Goal: Information Seeking & Learning: Learn about a topic

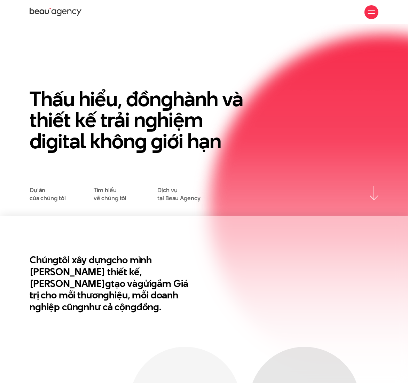
click at [324, 10] on span at bounding box center [371, 10] width 7 height 1
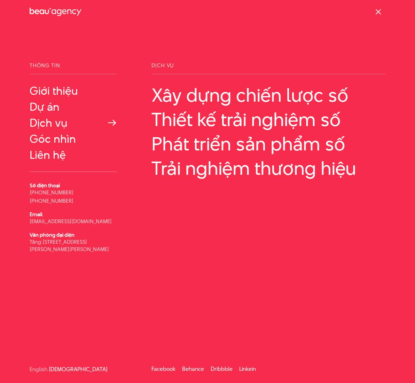
click at [58, 120] on link "Dịch vụ" at bounding box center [73, 123] width 87 height 13
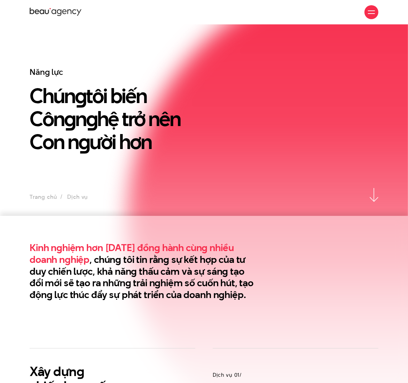
click at [222, 282] on h2 "Kinh nghiệm hơn 10 năm đồng hành cùng nhiều doanh nghiệp , chúng tôi tin rằng s…" at bounding box center [144, 271] width 229 height 59
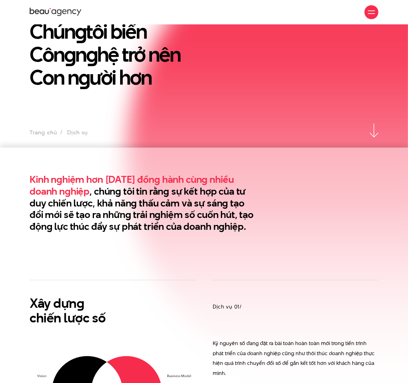
scroll to position [67, 0]
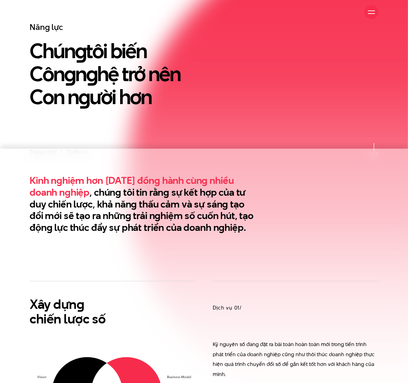
click at [251, 247] on section "Kinh nghiệm hơn 10 năm đồng hành cùng nhiều doanh nghiệp , chúng tôi tin rằng s…" at bounding box center [204, 215] width 408 height 132
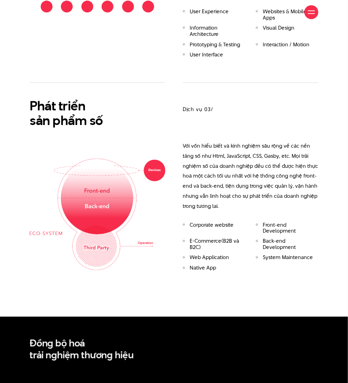
scroll to position [764, 0]
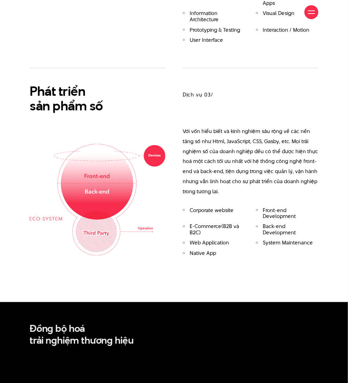
click at [269, 158] on p "Với vốn hiểu biết và kinh nghiệm sâu rộng về các nền tảng số như Html, JavaScri…" at bounding box center [251, 161] width 136 height 70
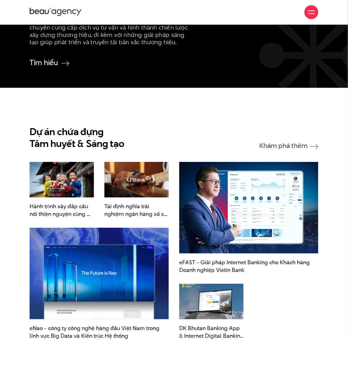
scroll to position [1342, 0]
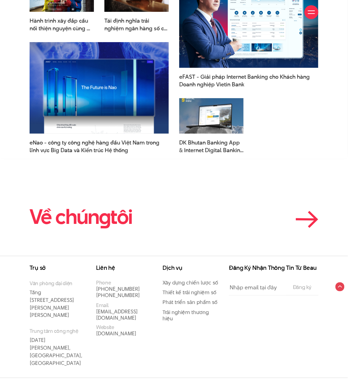
click at [94, 218] on h2 "Về chún g tôi" at bounding box center [81, 217] width 103 height 22
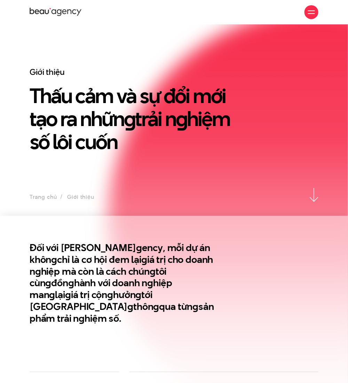
click at [118, 100] on h1 "Thấu cảm và sự đổi mới tạo ra nhữn g trải n g hiệm số lôi cuốn" at bounding box center [137, 118] width 214 height 69
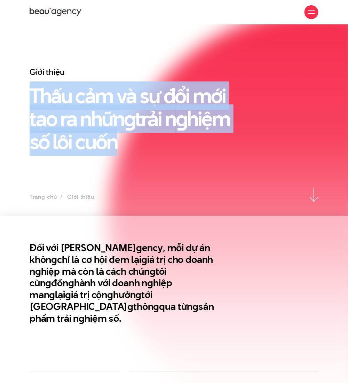
click at [118, 100] on h1 "Thấu cảm và sự đổi mới tạo ra nhữn g trải n g hiệm số lôi cuốn" at bounding box center [137, 118] width 214 height 69
click at [121, 127] on h1 "Thấu cảm và sự đổi mới tạo ra nhữn g trải n g hiệm số lôi cuốn" at bounding box center [137, 118] width 214 height 69
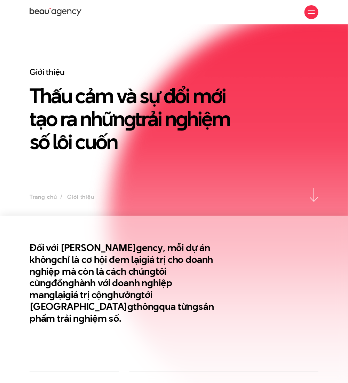
click at [125, 118] on en "g" at bounding box center [129, 119] width 11 height 29
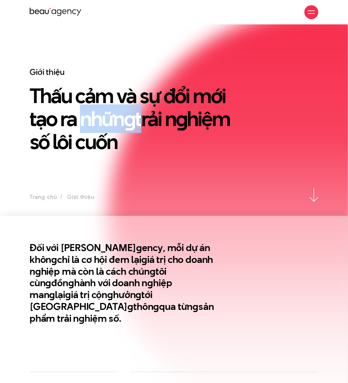
click at [125, 118] on en "g" at bounding box center [129, 119] width 11 height 29
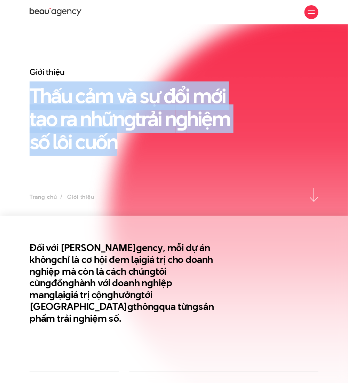
click at [125, 118] on en "g" at bounding box center [129, 119] width 11 height 29
click at [123, 135] on h1 "Thấu cảm và sự đổi mới tạo ra nhữn g trải n g hiệm số lôi cuốn" at bounding box center [137, 118] width 214 height 69
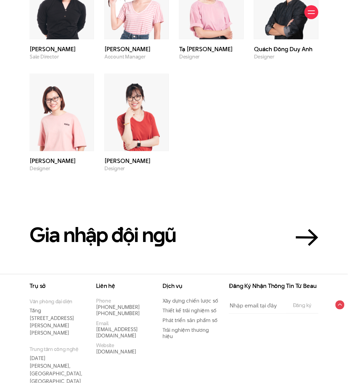
scroll to position [1843, 0]
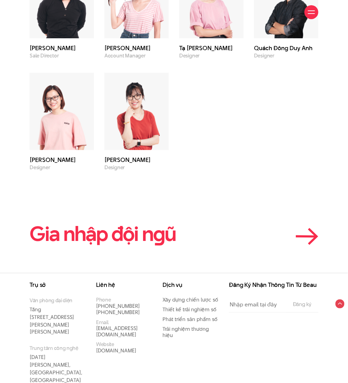
click at [168, 223] on h2 "Gia nhập đội n g ũ" at bounding box center [103, 234] width 146 height 22
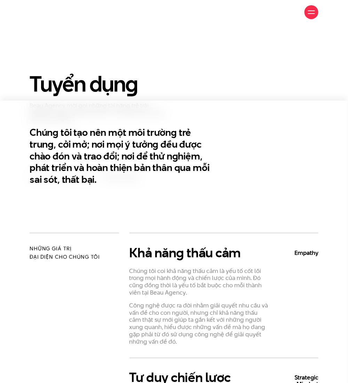
scroll to position [46, 0]
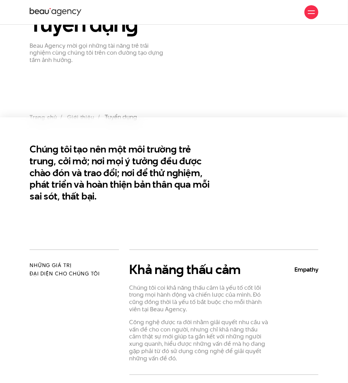
click at [168, 220] on section "Chúng tôi tạo nên một môi trường trẻ trung, cởi mở; nơi mọi ý tưởng đều được ch…" at bounding box center [174, 183] width 348 height 132
click at [157, 186] on h2 "Chúng tôi tạo nên một môi trường trẻ trung, cởi mở; nơi mọi ý tưởng đều được ch…" at bounding box center [124, 173] width 189 height 59
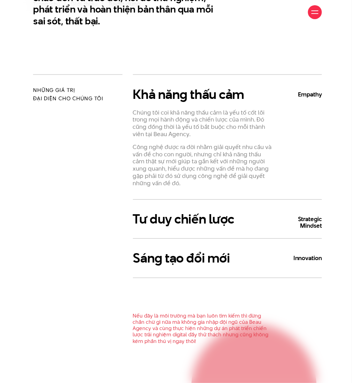
scroll to position [232, 0]
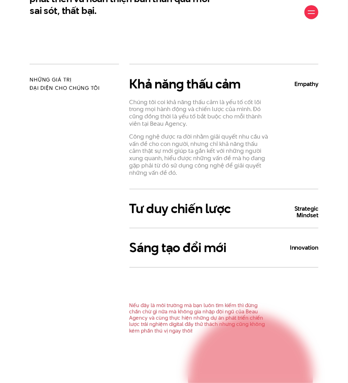
click at [314, 14] on span at bounding box center [311, 13] width 7 height 1
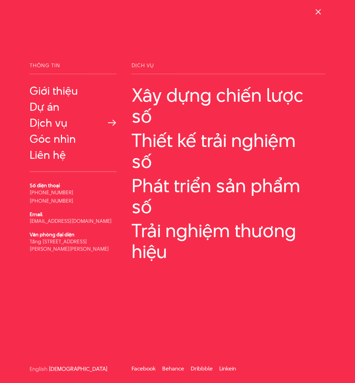
click at [52, 123] on link "Dịch vụ" at bounding box center [73, 123] width 87 height 13
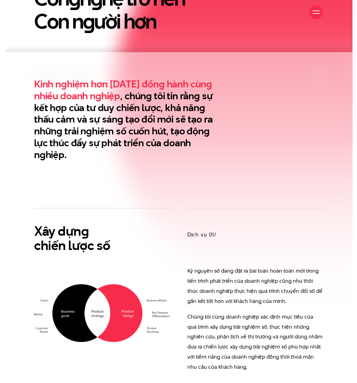
scroll to position [186, 0]
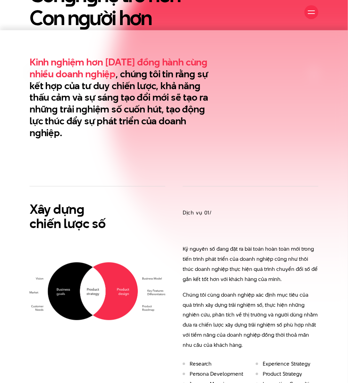
click at [126, 107] on h2 "Kinh nghiệm hơn 10 năm đồng hành cùng nhiều doanh nghiệp , chúng tôi tin rằng s…" at bounding box center [124, 97] width 189 height 83
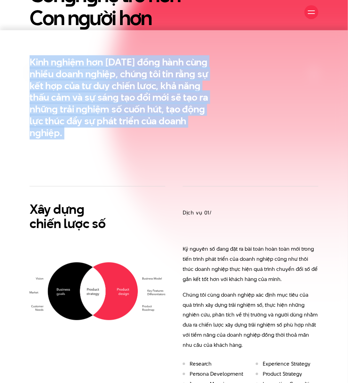
click at [126, 107] on h2 "Kinh nghiệm hơn 10 năm đồng hành cùng nhiều doanh nghiệp , chúng tôi tin rằng s…" at bounding box center [124, 97] width 189 height 83
copy div "Kinh nghiệm hơn 10 năm đồng hành cùng nhiều doanh nghiệp , chúng tôi tin rằng s…"
click at [250, 152] on section "Kinh nghiệm hơn 10 năm đồng hành cùng nhiều doanh nghiệp , chúng tôi tin rằng s…" at bounding box center [174, 108] width 348 height 156
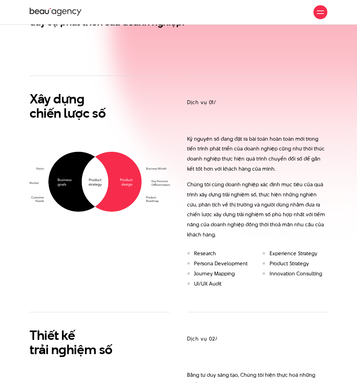
scroll to position [279, 0]
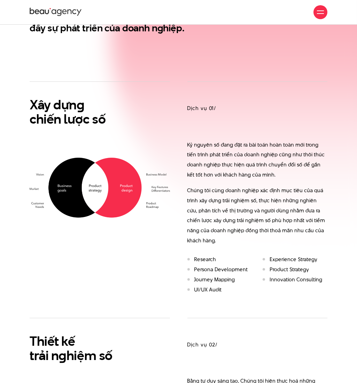
click at [297, 86] on div "Dịch vụ 01/ Kỷ nguyên số đang đặt ra bài toán hoàn toàn mới trong tiến trình ph…" at bounding box center [257, 190] width 140 height 216
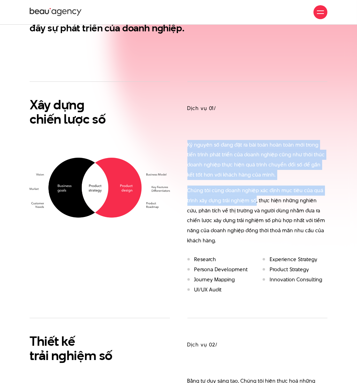
drag, startPoint x: 235, startPoint y: 101, endPoint x: 255, endPoint y: 207, distance: 108.4
click at [255, 207] on div "Dịch vụ 01/ Kỷ nguyên số đang đặt ra bài toán hoàn toàn mới trong tiến trình ph…" at bounding box center [257, 190] width 140 height 216
click at [255, 212] on p "Chúng tôi cùng doanh nghiệp xác định mục tiêu của quá trình xây dựng trải nghiệ…" at bounding box center [257, 216] width 140 height 60
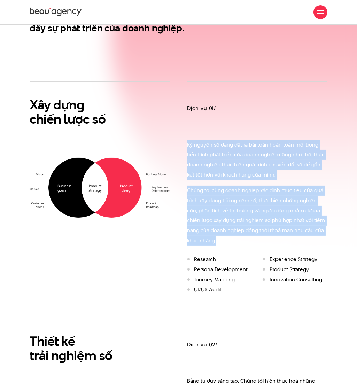
drag, startPoint x: 254, startPoint y: 246, endPoint x: 251, endPoint y: 107, distance: 138.4
click at [251, 107] on div "Dịch vụ 01/ Kỷ nguyên số đang đặt ra bài toán hoàn toàn mới trong tiến trình ph…" at bounding box center [257, 190] width 140 height 216
click at [251, 107] on h3 "Dịch vụ 01/" at bounding box center [257, 109] width 140 height 8
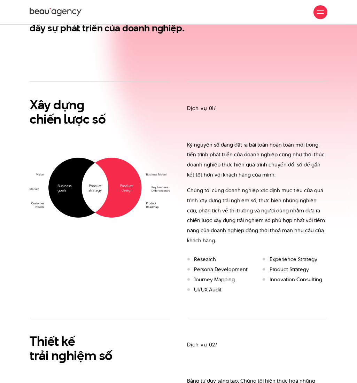
drag, startPoint x: 266, startPoint y: 79, endPoint x: 266, endPoint y: 196, distance: 116.7
click at [266, 196] on p "Chúng tôi cùng doanh nghiệp xác định mục tiêu của quá trình xây dựng trải nghiệ…" at bounding box center [257, 216] width 140 height 60
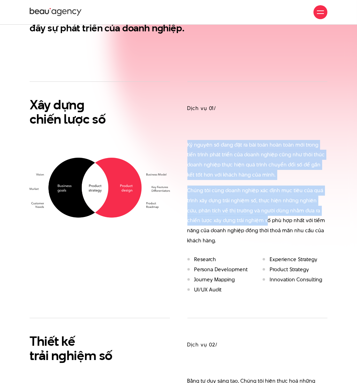
drag, startPoint x: 252, startPoint y: 220, endPoint x: 224, endPoint y: 94, distance: 128.9
click at [224, 95] on div "Dịch vụ 01/ Kỷ nguyên số đang đặt ra bài toán hoàn toàn mới trong tiến trình ph…" at bounding box center [257, 190] width 140 height 216
click at [224, 94] on div "Dịch vụ 01/ Kỷ nguyên số đang đặt ra bài toán hoàn toàn mới trong tiến trình ph…" at bounding box center [257, 190] width 140 height 216
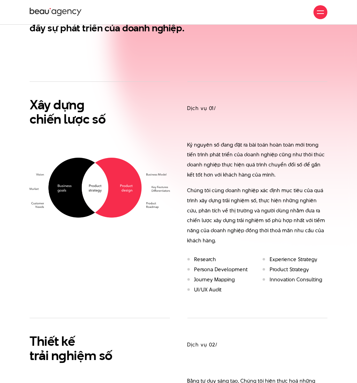
click at [104, 182] on img at bounding box center [100, 188] width 140 height 60
click at [141, 125] on h2 "Xây dựn g chiến lược số" at bounding box center [100, 112] width 140 height 29
click at [229, 98] on div "Dịch vụ 01/ Kỷ nguyên số đang đặt ra bài toán hoàn toàn mới trong tiến trình ph…" at bounding box center [257, 190] width 140 height 216
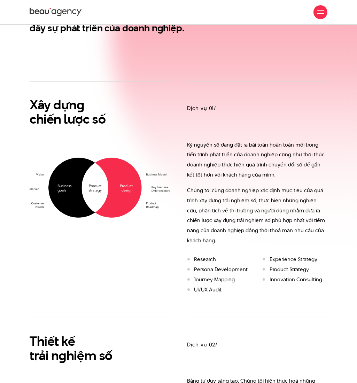
click at [231, 160] on p "Kỷ nguyên số đang đặt ra bài toán hoàn toàn mới trong tiến trình phát triển của…" at bounding box center [257, 160] width 140 height 40
click at [255, 129] on div "Dịch vụ 01/ Kỷ nguyên số đang đặt ra bài toán hoàn toàn mới trong tiến trình ph…" at bounding box center [257, 190] width 140 height 216
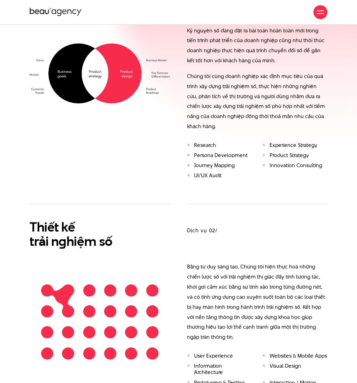
scroll to position [232, 0]
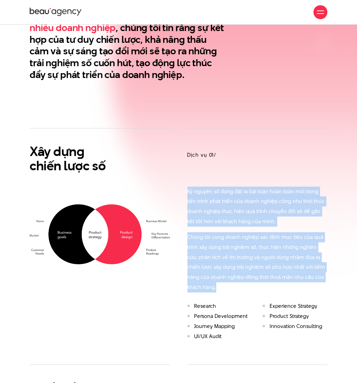
drag, startPoint x: 188, startPoint y: 191, endPoint x: 240, endPoint y: 290, distance: 111.9
click at [240, 290] on div "Kỷ nguyên số đang đặt ra bài toán hoàn toàn mới trong tiến trình phát triển của…" at bounding box center [257, 240] width 140 height 106
copy div "Kỷ nguyên số đang đặt ra bài toán hoàn toàn mới trong tiến trình phát triển của…"
drag, startPoint x: 231, startPoint y: 183, endPoint x: 240, endPoint y: 177, distance: 11.2
click at [230, 183] on div "Dịch vụ 01/ Kỷ nguyên số đang đặt ra bài toán hoàn toàn mới trong tiến trình ph…" at bounding box center [257, 236] width 140 height 216
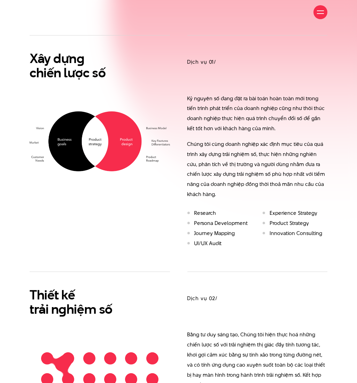
scroll to position [371, 0]
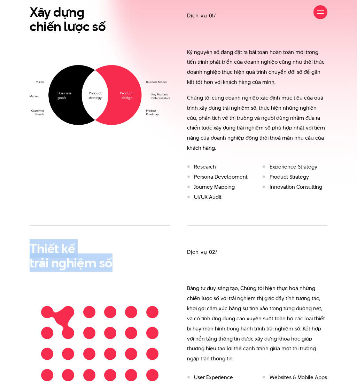
drag, startPoint x: 28, startPoint y: 248, endPoint x: 133, endPoint y: 262, distance: 106.2
click at [133, 262] on div "Thiết kế trải n g hiệm số" at bounding box center [100, 323] width 158 height 196
copy h2 "Thiết kế trải n g hiệm số"
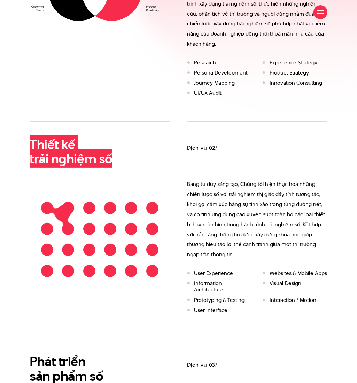
scroll to position [511, 0]
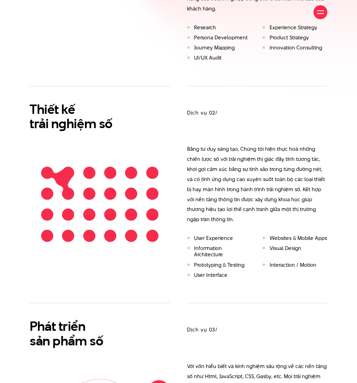
click at [189, 147] on p "Bằng tư duy sáng tạo, Chúng tôi hiện thực hoá những chiến lược số với trải nghi…" at bounding box center [257, 184] width 140 height 80
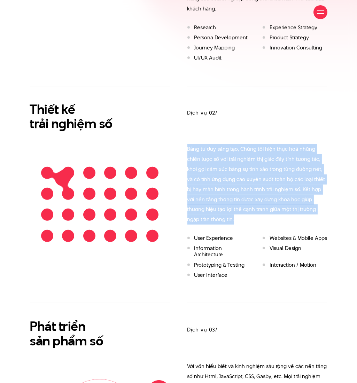
drag, startPoint x: 188, startPoint y: 147, endPoint x: 329, endPoint y: 213, distance: 155.9
click at [329, 213] on div "Dịch vụ 02/ Bằng tư duy sáng tạo, Chúng tôi hiện thực hoá những chiến lược số v…" at bounding box center [258, 184] width 158 height 196
copy p "Bằng tư duy sáng tạo, Chúng tôi hiện thực hoá những chiến lược số với trải nghi…"
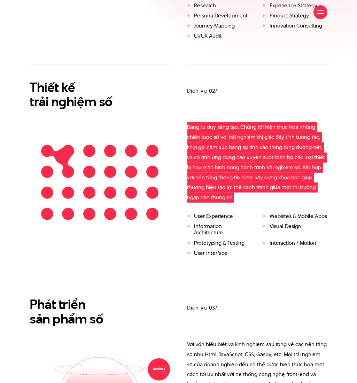
scroll to position [650, 0]
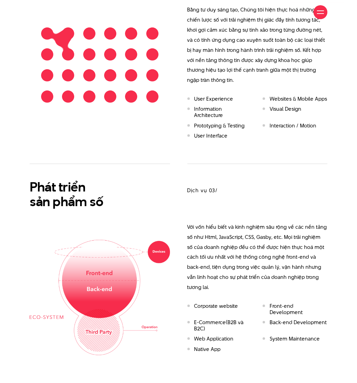
click at [72, 180] on h2 "Phát triển sản phẩm số" at bounding box center [100, 194] width 140 height 29
copy h2 "Phát triển"
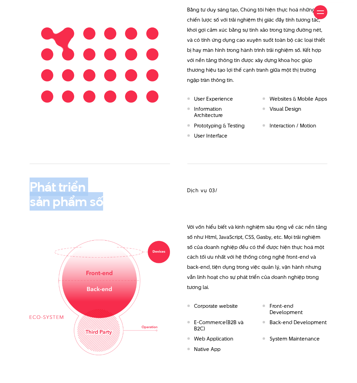
drag, startPoint x: 107, startPoint y: 189, endPoint x: 18, endPoint y: 174, distance: 89.4
click at [18, 174] on div "Xây dựn g chiến lược số Dịch vụ 01/ Kỷ nguyên số đang đặt ra bài toán hoàn toàn…" at bounding box center [178, 33] width 357 height 646
copy h2 "Phát triển sản phẩm số"
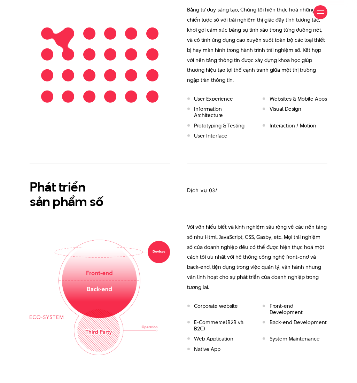
click at [194, 205] on div "Dịch vụ 03/ Với vốn hiểu biết và kinh nghiệm sâu rộng về các nền tảng số như Ht…" at bounding box center [257, 260] width 140 height 193
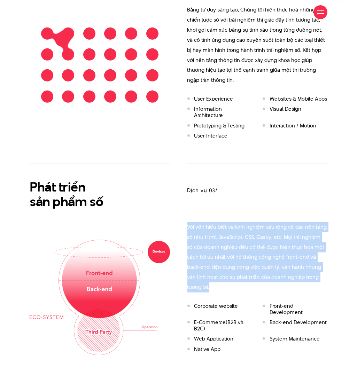
drag, startPoint x: 188, startPoint y: 210, endPoint x: 314, endPoint y: 262, distance: 136.1
click at [314, 262] on p "Với vốn hiểu biết và kinh nghiệm sâu rộng về các nền tảng số như Html, JavaScri…" at bounding box center [257, 257] width 140 height 70
copy p "Với vốn hiểu biết và kinh nghiệm sâu rộng về các nền tảng số như Html, JavaScri…"
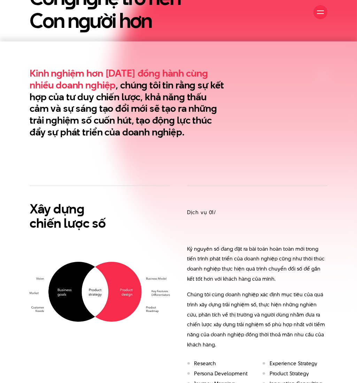
scroll to position [186, 0]
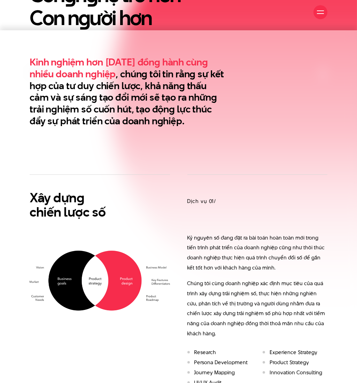
click at [310, 177] on div "Dịch vụ 01/ Kỷ nguyên số đang đặt ra bài toán hoàn toàn mới trong tiến trình ph…" at bounding box center [257, 283] width 140 height 216
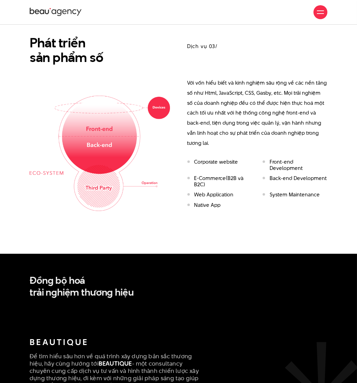
scroll to position [650, 0]
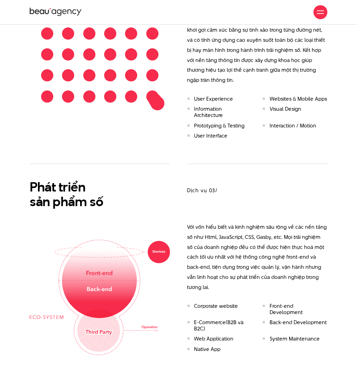
click at [263, 187] on h3 "Dịch vụ 03/" at bounding box center [257, 191] width 140 height 8
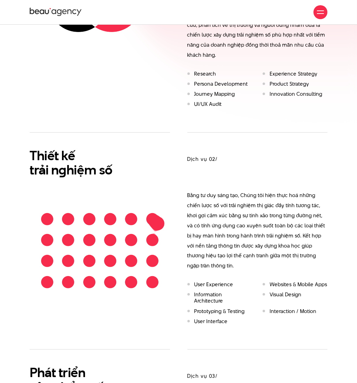
drag, startPoint x: 266, startPoint y: 192, endPoint x: 165, endPoint y: 51, distance: 173.9
click at [266, 192] on p "Bằng tư duy sáng tạo, Chúng tôi hiện thực hoá những chiến lược số với trải nghi…" at bounding box center [257, 231] width 140 height 80
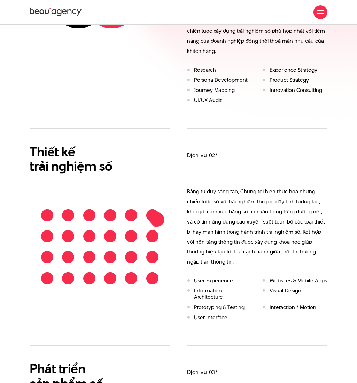
scroll to position [697, 0]
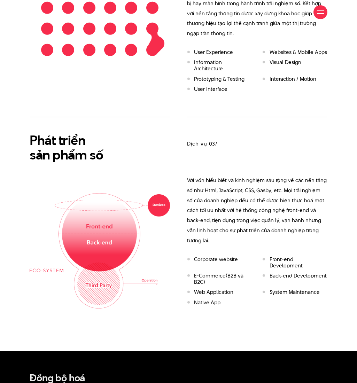
click at [108, 209] on img at bounding box center [100, 250] width 140 height 115
click at [113, 242] on img at bounding box center [100, 250] width 140 height 115
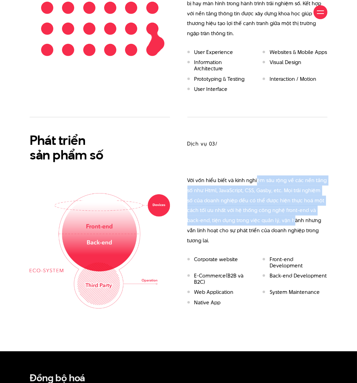
drag, startPoint x: 255, startPoint y: 167, endPoint x: 268, endPoint y: 211, distance: 45.6
click at [268, 211] on p "Với vốn hiểu biết và kinh nghiệm sâu rộng về các nền tảng số như Html, JavaScri…" at bounding box center [257, 211] width 140 height 70
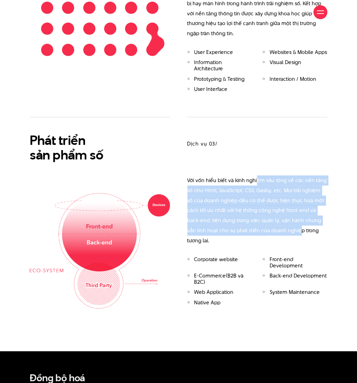
click at [268, 218] on p "Với vốn hiểu biết và kinh nghiệm sâu rộng về các nền tảng số như Html, JavaScri…" at bounding box center [257, 211] width 140 height 70
drag, startPoint x: 263, startPoint y: 228, endPoint x: 258, endPoint y: 164, distance: 63.3
click at [258, 165] on div "Dịch vụ 03/ Với vốn hiểu biết và kinh nghiệm sâu rộng về các nền tảng số như Ht…" at bounding box center [257, 213] width 140 height 193
click at [258, 176] on p "Với vốn hiểu biết và kinh nghiệm sâu rộng về các nền tảng số như Html, JavaScri…" at bounding box center [257, 211] width 140 height 70
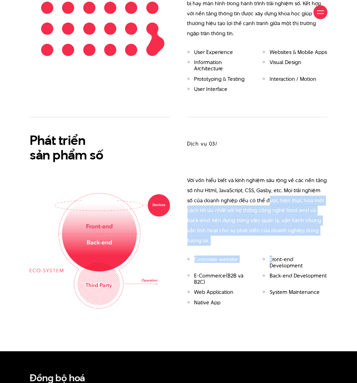
drag, startPoint x: 266, startPoint y: 193, endPoint x: 273, endPoint y: 241, distance: 48.7
click at [273, 238] on div "Dịch vụ 03/ Với vốn hiểu biết và kinh nghiệm sâu rộng về các nền tảng số như Ht…" at bounding box center [257, 213] width 140 height 193
click at [273, 273] on li "Back-end Development" at bounding box center [295, 279] width 65 height 13
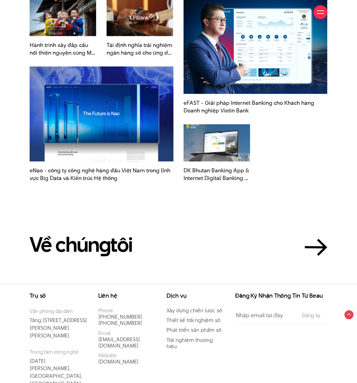
scroll to position [1304, 0]
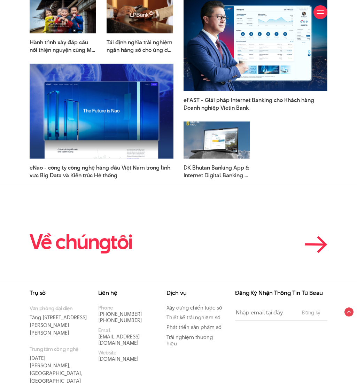
click at [101, 228] on en "g" at bounding box center [104, 242] width 11 height 29
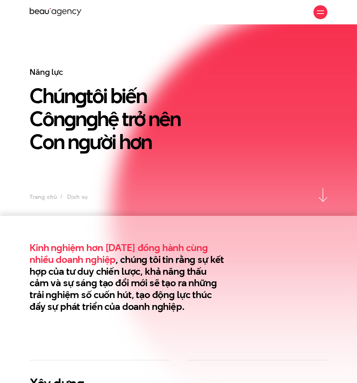
click at [317, 10] on span at bounding box center [320, 10] width 7 height 1
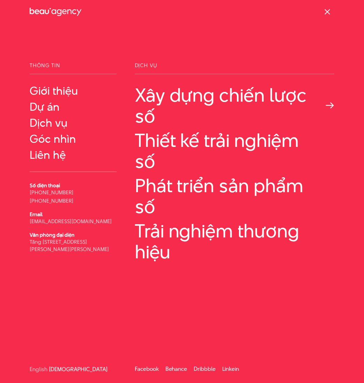
click at [162, 102] on link "Xây dựng chiến lược số" at bounding box center [235, 106] width 200 height 42
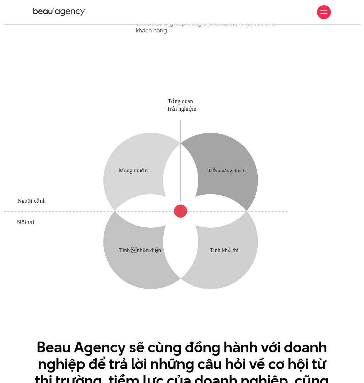
scroll to position [773, 0]
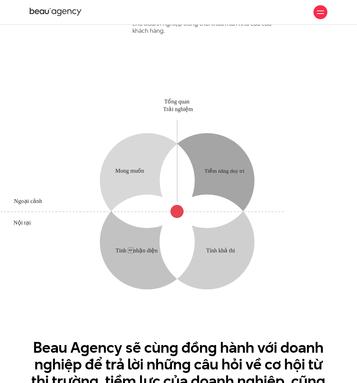
click at [319, 20] on div "Giới thiệu Dự án Dịch vụ Góc nhìn Liên hệ" at bounding box center [179, 12] width 298 height 24
click at [319, 17] on div at bounding box center [321, 12] width 14 height 14
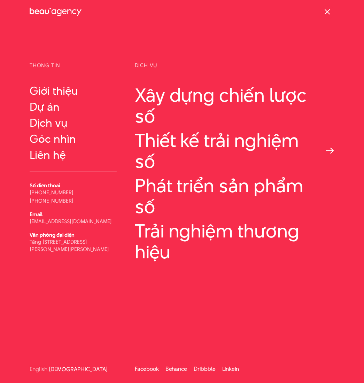
click at [153, 144] on link "Thiết kế trải nghiệm số" at bounding box center [235, 151] width 200 height 42
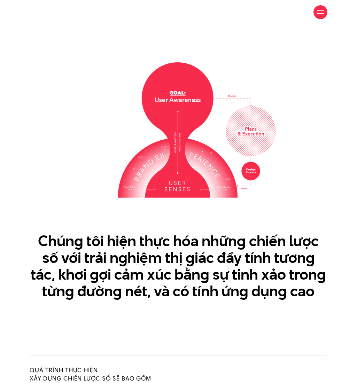
scroll to position [855, 0]
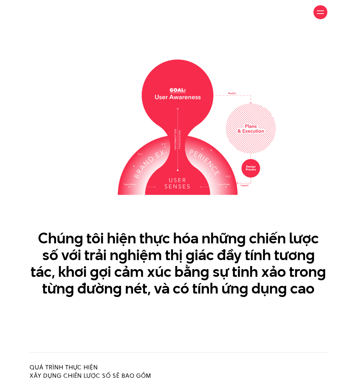
click at [208, 102] on img at bounding box center [178, 128] width 195 height 136
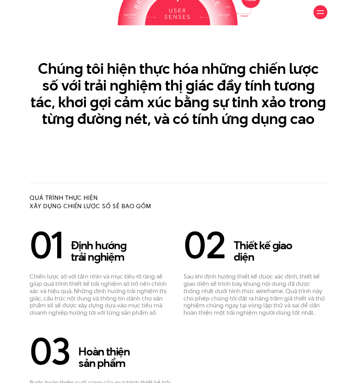
scroll to position [1034, 0]
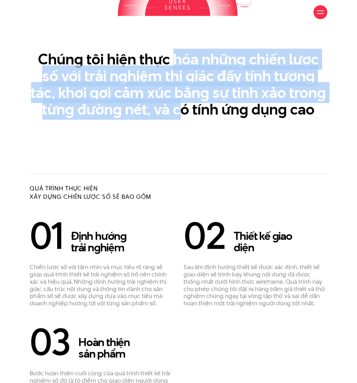
drag, startPoint x: 176, startPoint y: 58, endPoint x: 185, endPoint y: 117, distance: 60.2
click at [185, 117] on section "Chúng tôi hiện thực hóa những chiến lược số với trải nghiệm thị giác đầy tính t…" at bounding box center [178, 1] width 357 height 290
drag, startPoint x: 185, startPoint y: 117, endPoint x: 113, endPoint y: 53, distance: 96.2
click at [113, 53] on section "Chúng tôi hiện thực hóa những chiến lược số với trải nghiệm thị giác đầy tính t…" at bounding box center [178, 1] width 357 height 290
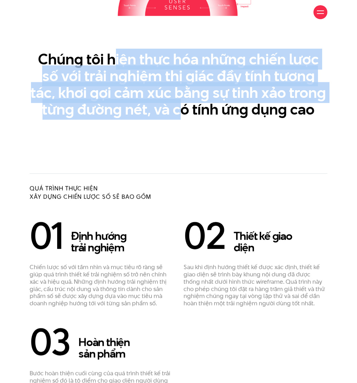
click at [113, 53] on h3 "Chúng tôi hiện thực hóa những chiến lược số với trải nghiệm thị giác đầy tính t…" at bounding box center [179, 84] width 298 height 67
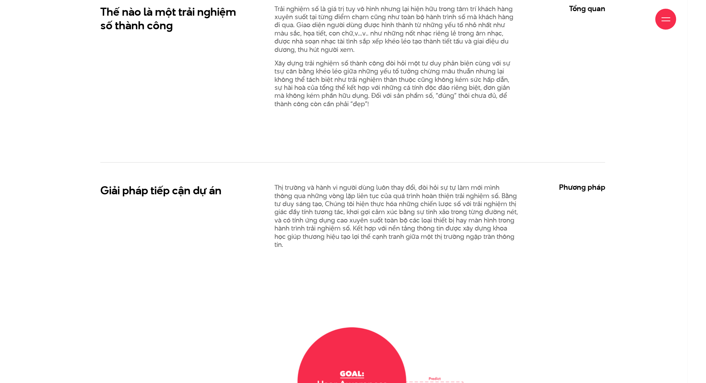
scroll to position [732, 0]
click at [349, 198] on p "Thị trường và hành vi người dùng luôn thay đổi, đòi hỏi sự tự làm mới mình thôn…" at bounding box center [397, 216] width 244 height 65
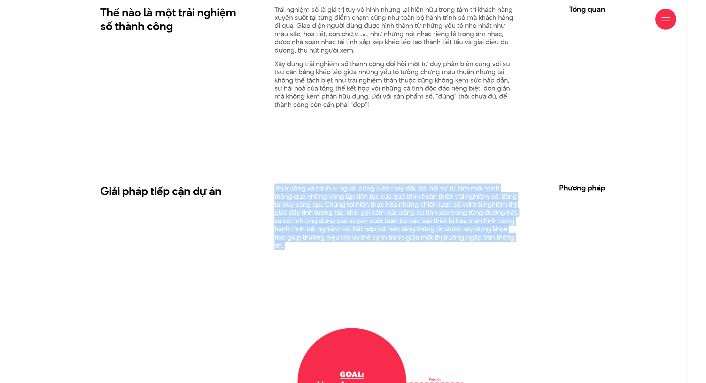
click at [349, 198] on p "Thị trường và hành vi người dùng luôn thay đổi, đòi hỏi sự tự làm mới mình thôn…" at bounding box center [397, 216] width 244 height 65
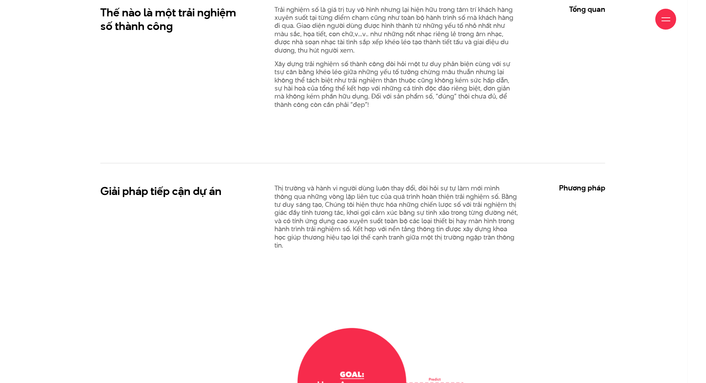
click at [253, 133] on div "Thế nào là một trải nghiệm số thành công Trải nghiệm số là giá trị tuy vô hình …" at bounding box center [352, 73] width 505 height 179
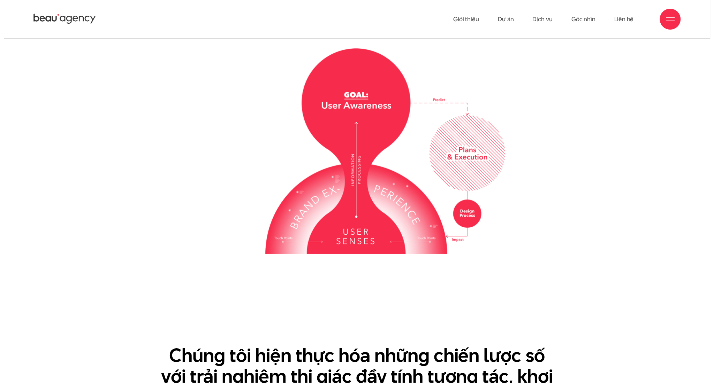
scroll to position [1007, 0]
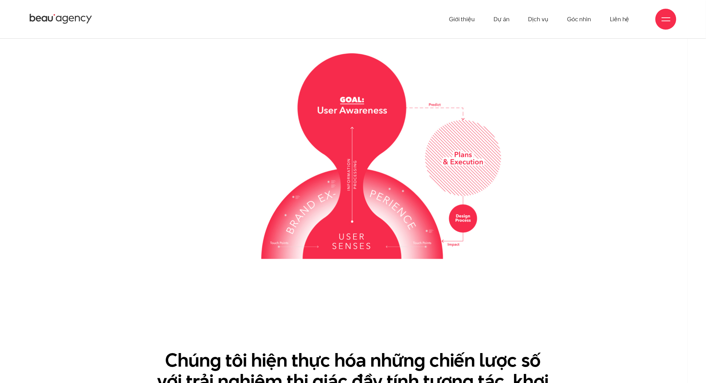
click at [357, 16] on div at bounding box center [666, 19] width 9 height 9
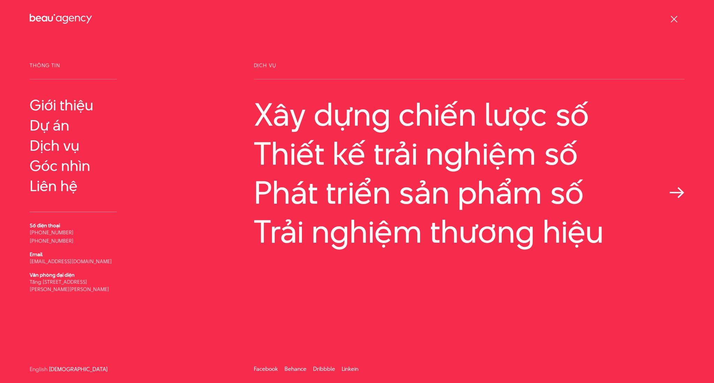
click at [357, 190] on link "Phát triển sản phẩm số" at bounding box center [469, 193] width 430 height 36
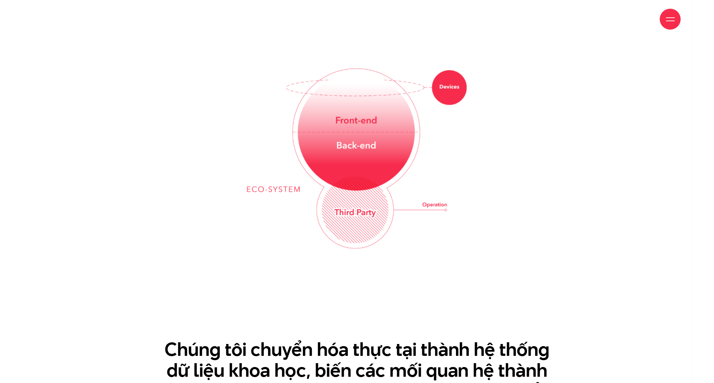
scroll to position [1159, 0]
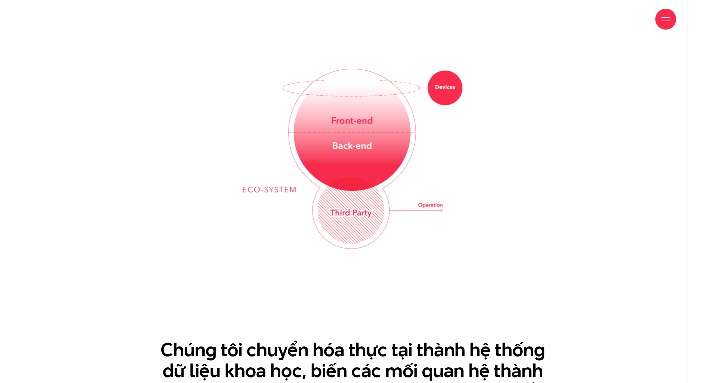
click at [671, 22] on div at bounding box center [666, 19] width 21 height 21
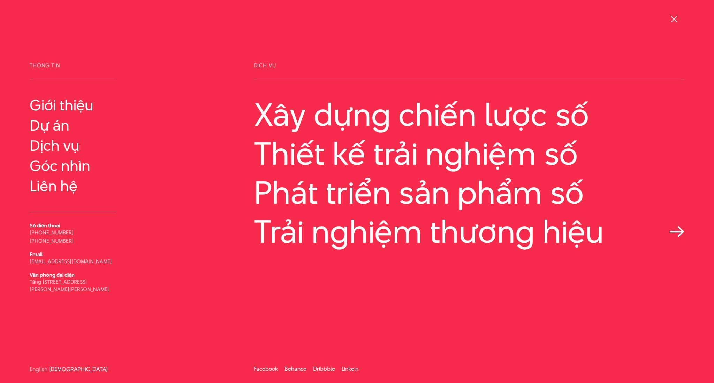
click at [442, 239] on link "Trải nghiệm thương hiệu" at bounding box center [469, 232] width 430 height 36
click at [444, 190] on link "Phát triển sản phẩm số" at bounding box center [469, 192] width 430 height 36
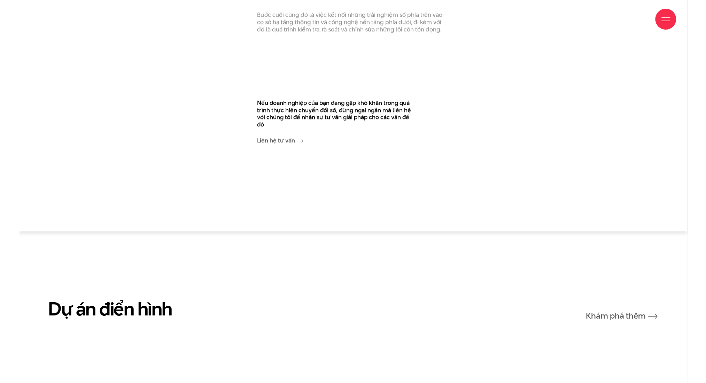
scroll to position [1895, 0]
click at [280, 100] on p "Nếu doanh nghiệp của bạn đang gặp khó khăn trong quá trình thực hiện chuyển đổi…" at bounding box center [335, 114] width 157 height 29
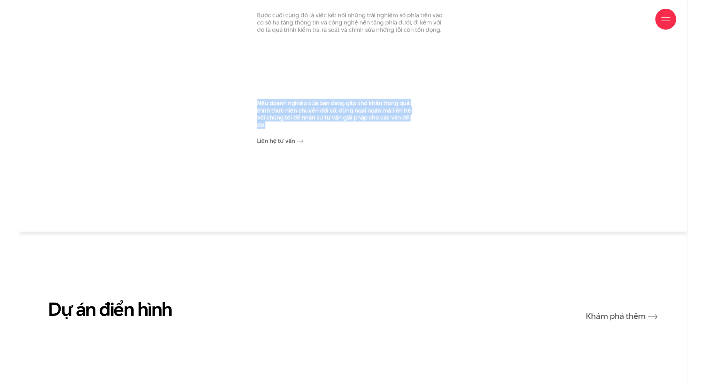
click at [280, 100] on p "Nếu doanh nghiệp của bạn đang gặp khó khăn trong quá trình thực hiện chuyển đổi…" at bounding box center [335, 114] width 157 height 29
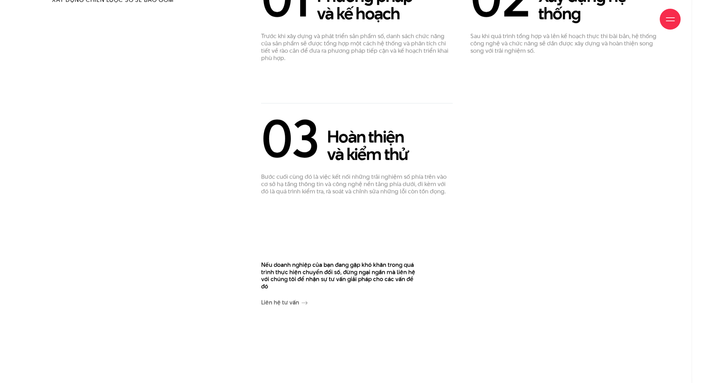
scroll to position [1734, 0]
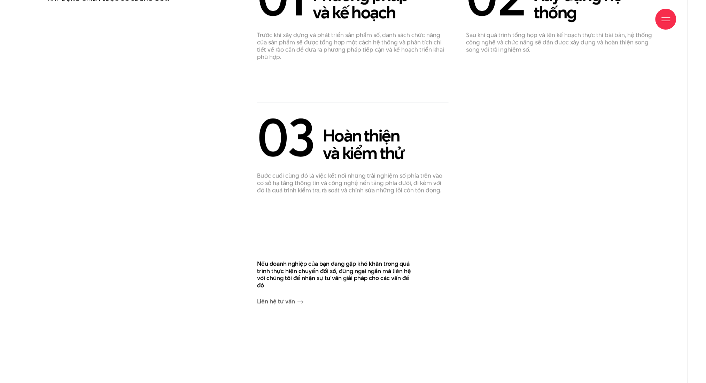
click at [666, 21] on span at bounding box center [666, 21] width 9 height 1
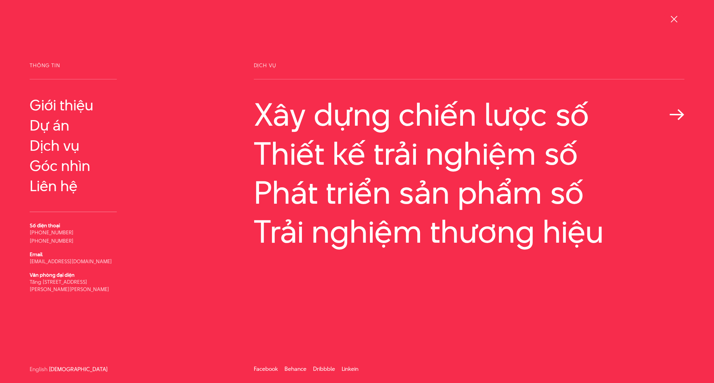
click at [441, 122] on link "Xây dựng chiến lược số" at bounding box center [469, 115] width 430 height 36
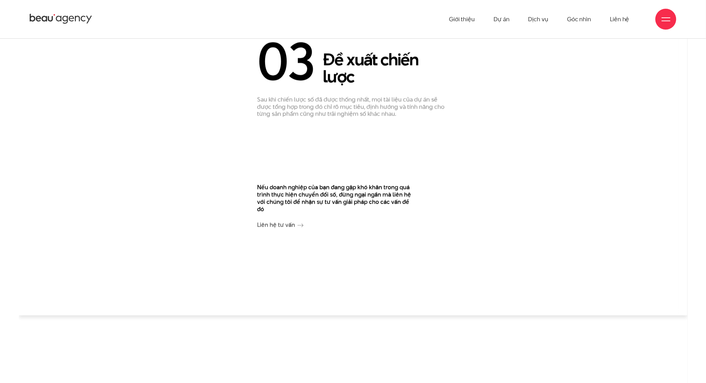
scroll to position [1646, 0]
click at [270, 226] on link "Liên hệ tư vấn" at bounding box center [280, 225] width 46 height 8
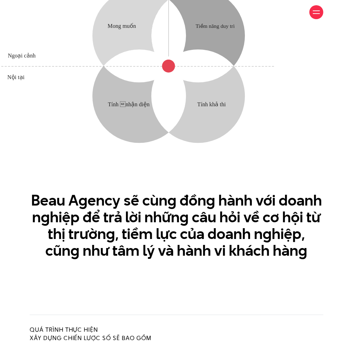
scroll to position [937, 0]
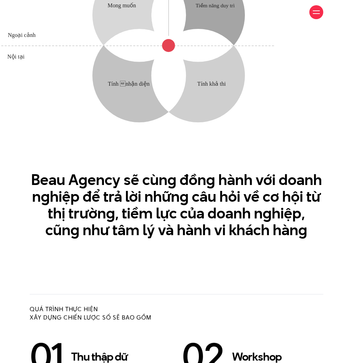
click at [177, 180] on h3 "Beau Agency sẽ cùng đồng hành với doanh nghiệp để trả lời những câu hỏi về cơ h…" at bounding box center [176, 204] width 293 height 67
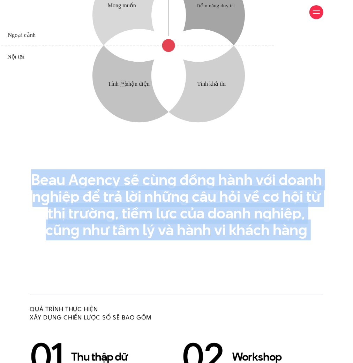
click at [177, 180] on h3 "Beau Agency sẽ cùng đồng hành với doanh nghiệp để trả lời những câu hỏi về cơ h…" at bounding box center [176, 204] width 293 height 67
click at [233, 187] on h3 "Beau Agency sẽ cùng đồng hành với doanh nghiệp để trả lời những câu hỏi về cơ h…" at bounding box center [176, 204] width 293 height 67
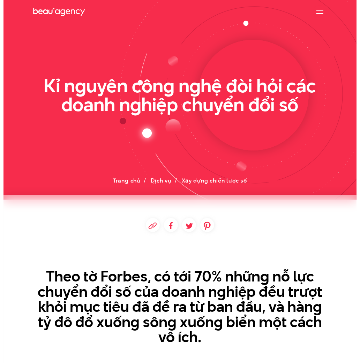
scroll to position [1, 0]
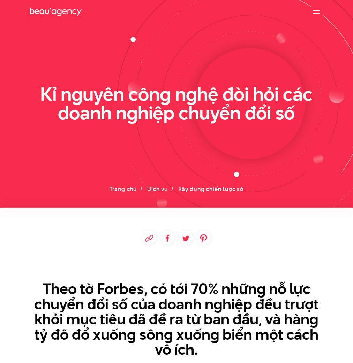
click at [315, 14] on div at bounding box center [316, 12] width 7 height 7
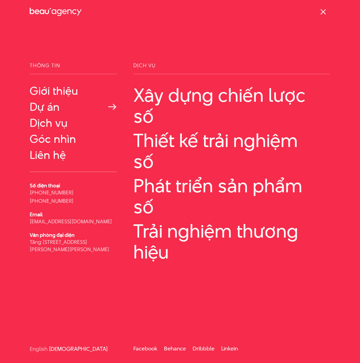
click at [36, 111] on link "Dự án" at bounding box center [73, 107] width 87 height 13
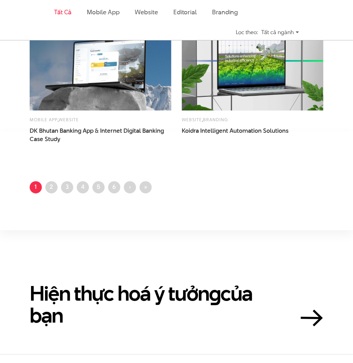
scroll to position [1045, 0]
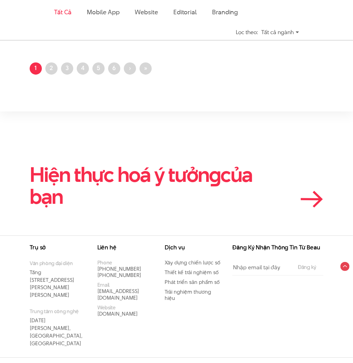
click at [95, 179] on h2 "Hiện thực hoá ý tưởn g của bạn" at bounding box center [152, 186] width 244 height 44
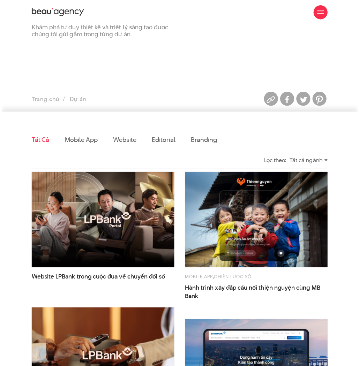
scroll to position [0, 0]
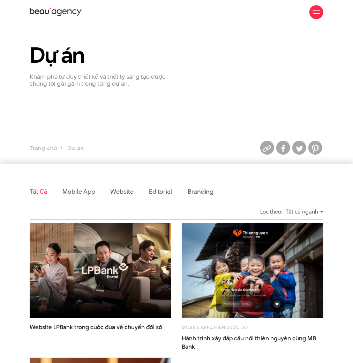
click at [118, 81] on p "Khám phá tư duy thiết kế và triết lý sáng tạo được chúng tôi gửi gắm trong từng…" at bounding box center [100, 80] width 141 height 15
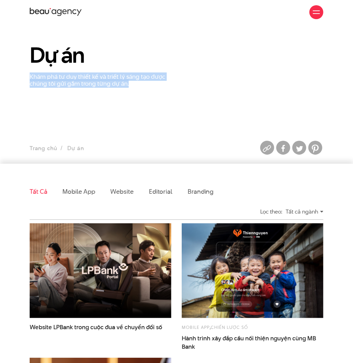
click at [118, 81] on p "Khám phá tư duy thiết kế và triết lý sáng tạo được chúng tôi gửi gắm trong từng…" at bounding box center [100, 80] width 141 height 15
click at [144, 92] on section "Dự án Khám phá tư duy thiết kế và triết lý sáng tạo được chúng tôi gửi gắm tron…" at bounding box center [176, 93] width 353 height 139
